Goal: Navigation & Orientation: Find specific page/section

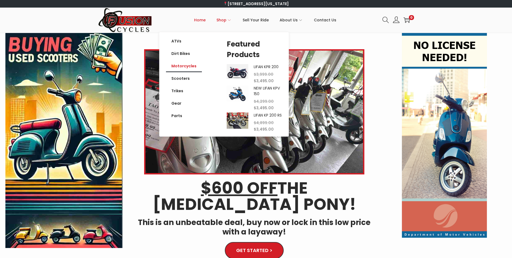
click at [189, 68] on link "Motorcycles" at bounding box center [184, 66] width 36 height 12
